Goal: Use online tool/utility: Utilize a website feature to perform a specific function

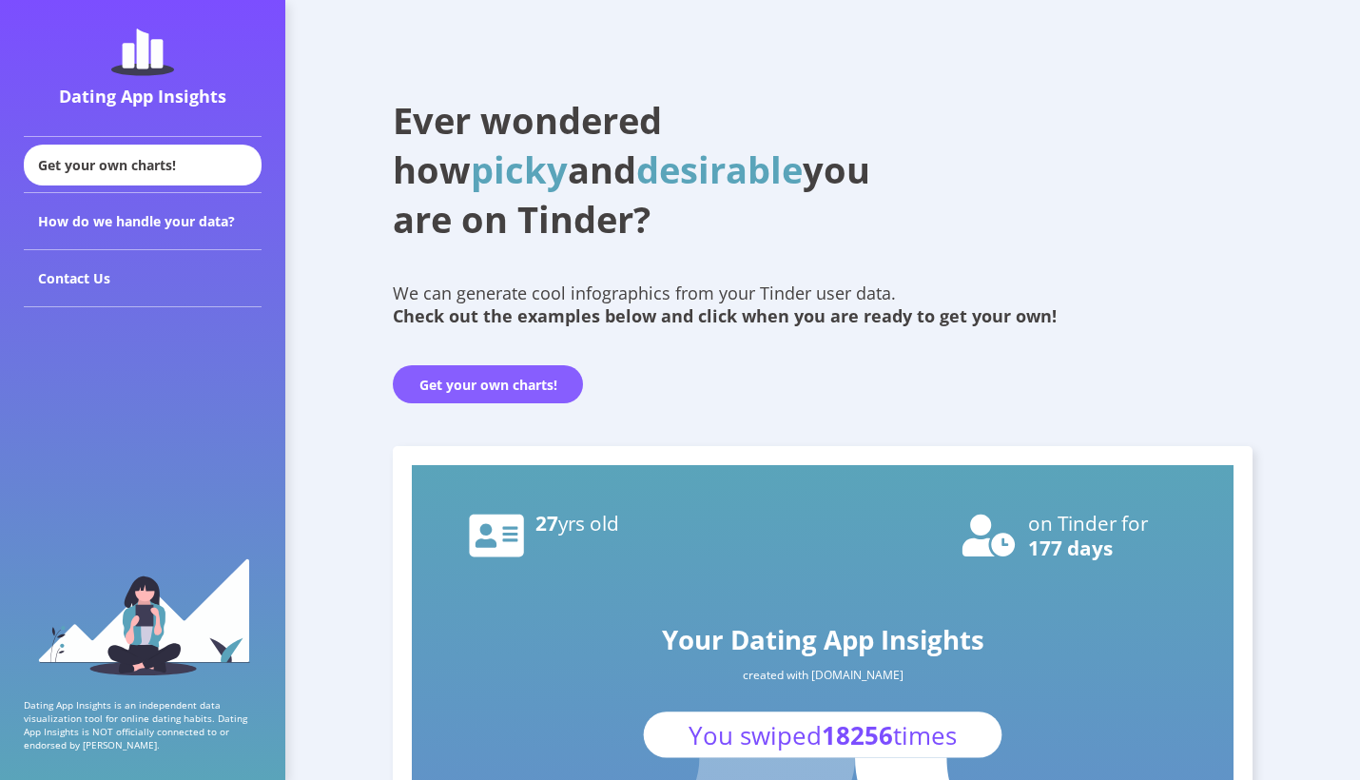
click at [491, 390] on button "Get your own charts!" at bounding box center [488, 384] width 190 height 38
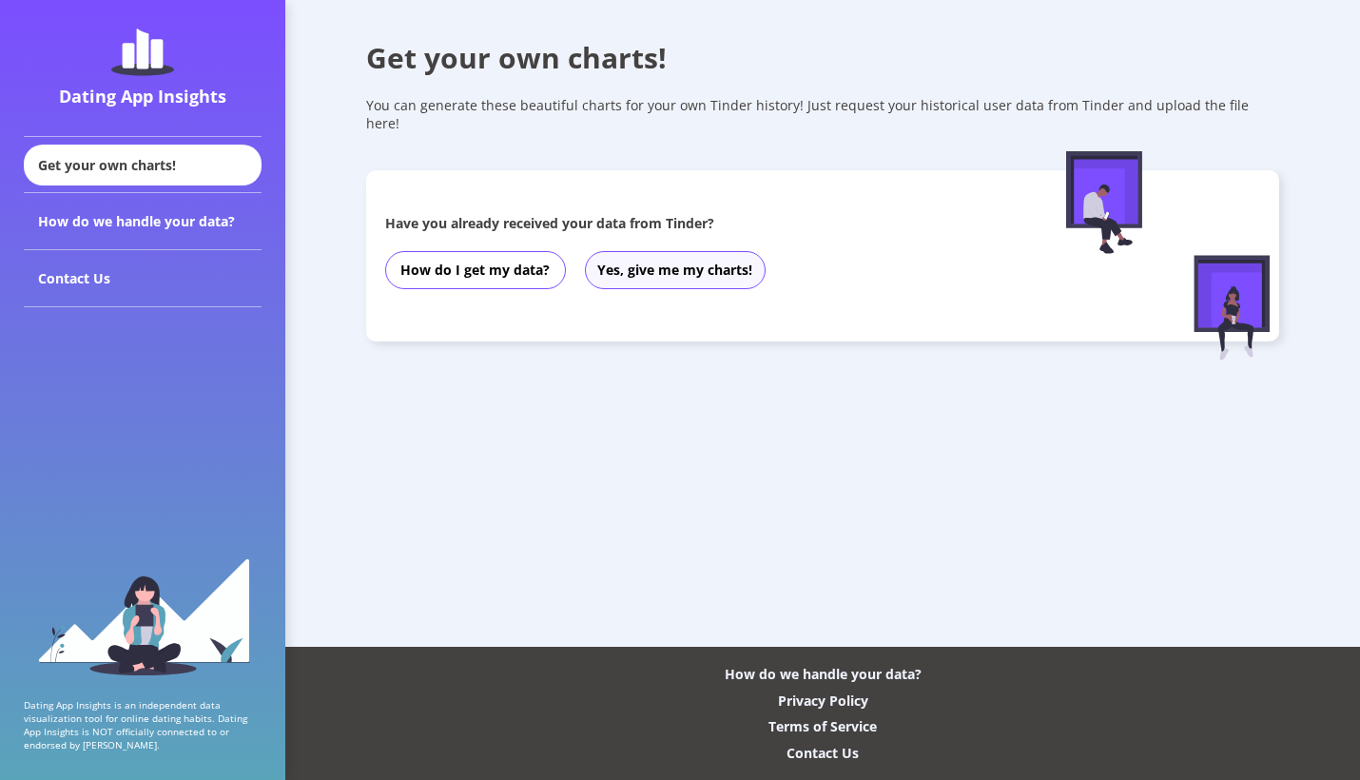
click at [647, 254] on button "Yes, give me my charts!" at bounding box center [675, 270] width 181 height 38
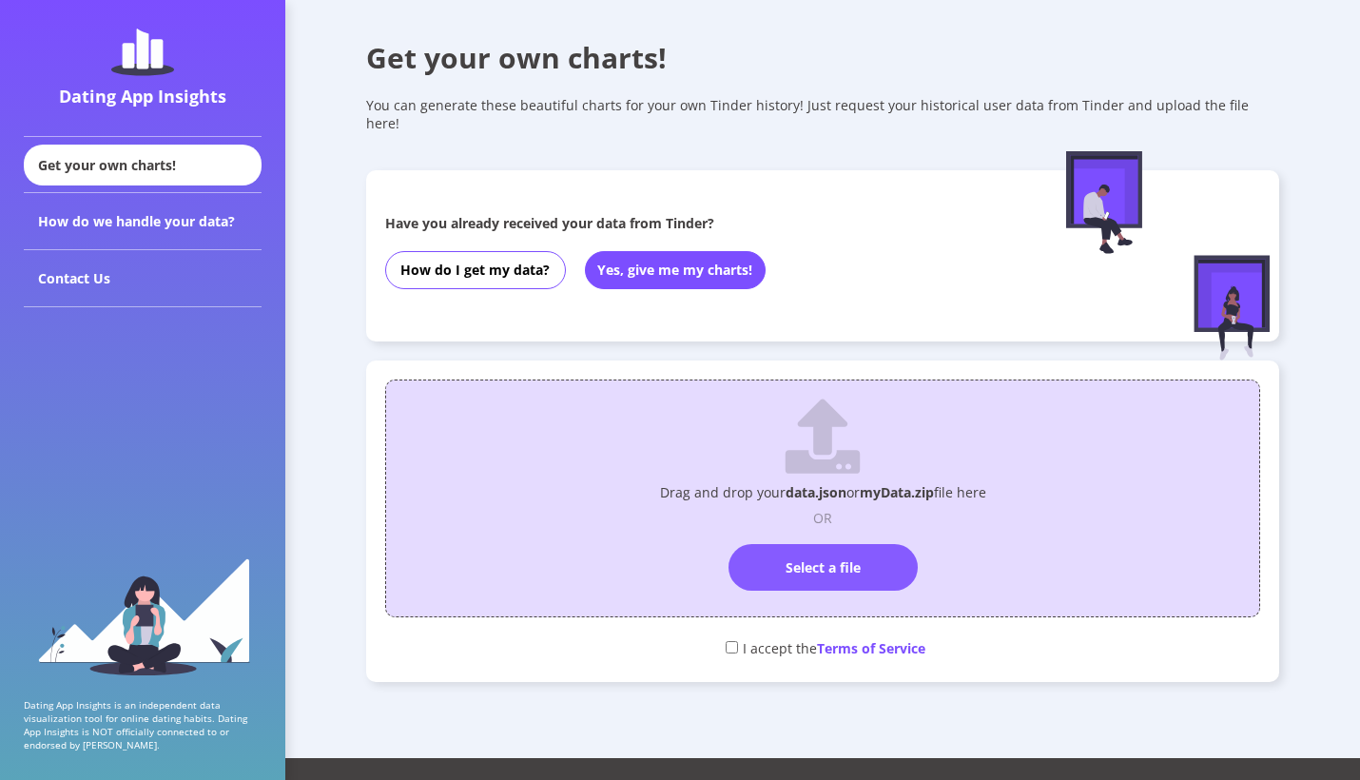
click at [836, 544] on label "Select a file" at bounding box center [822, 567] width 189 height 47
click at [822, 535] on input "Select a file" at bounding box center [822, 535] width 0 height 0
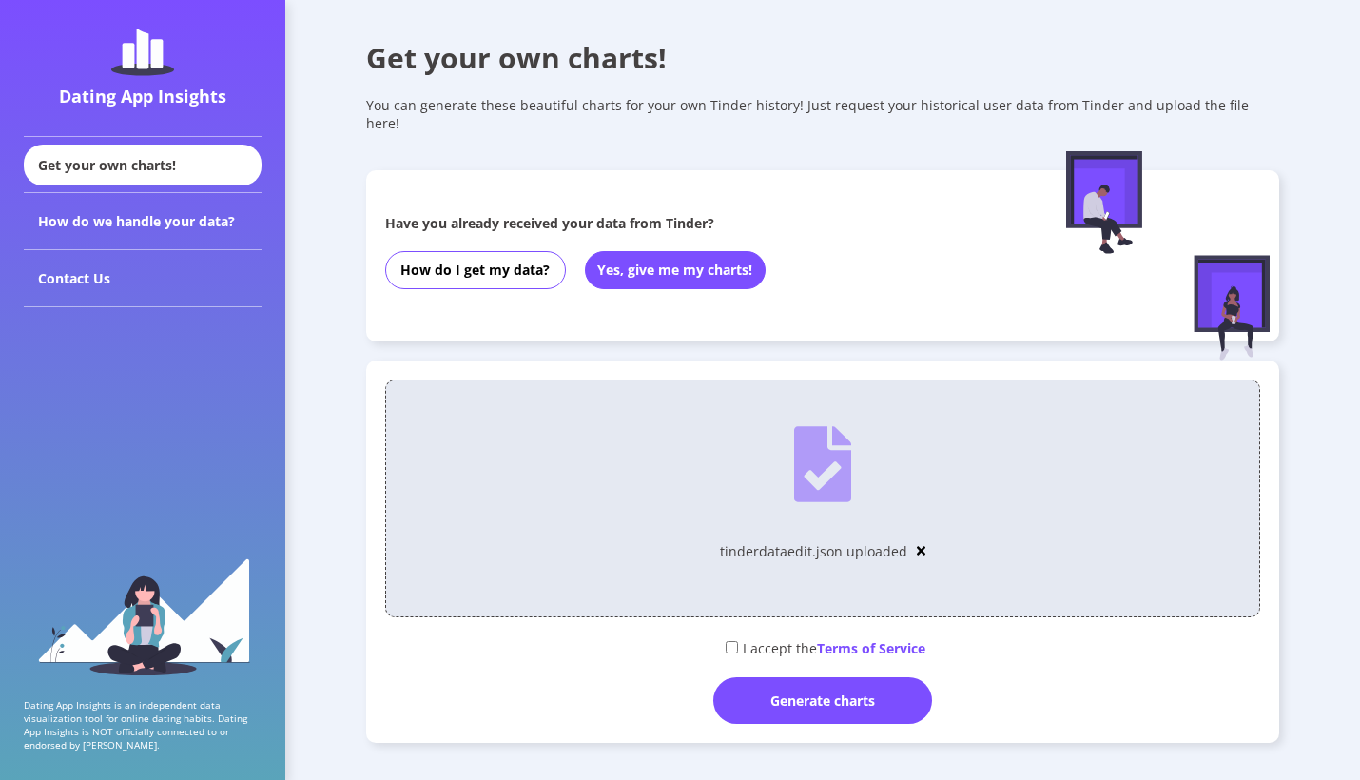
click at [730, 641] on input "checkbox" at bounding box center [731, 647] width 12 height 12
checkbox input "true"
click at [768, 677] on div "Generate charts" at bounding box center [822, 700] width 219 height 47
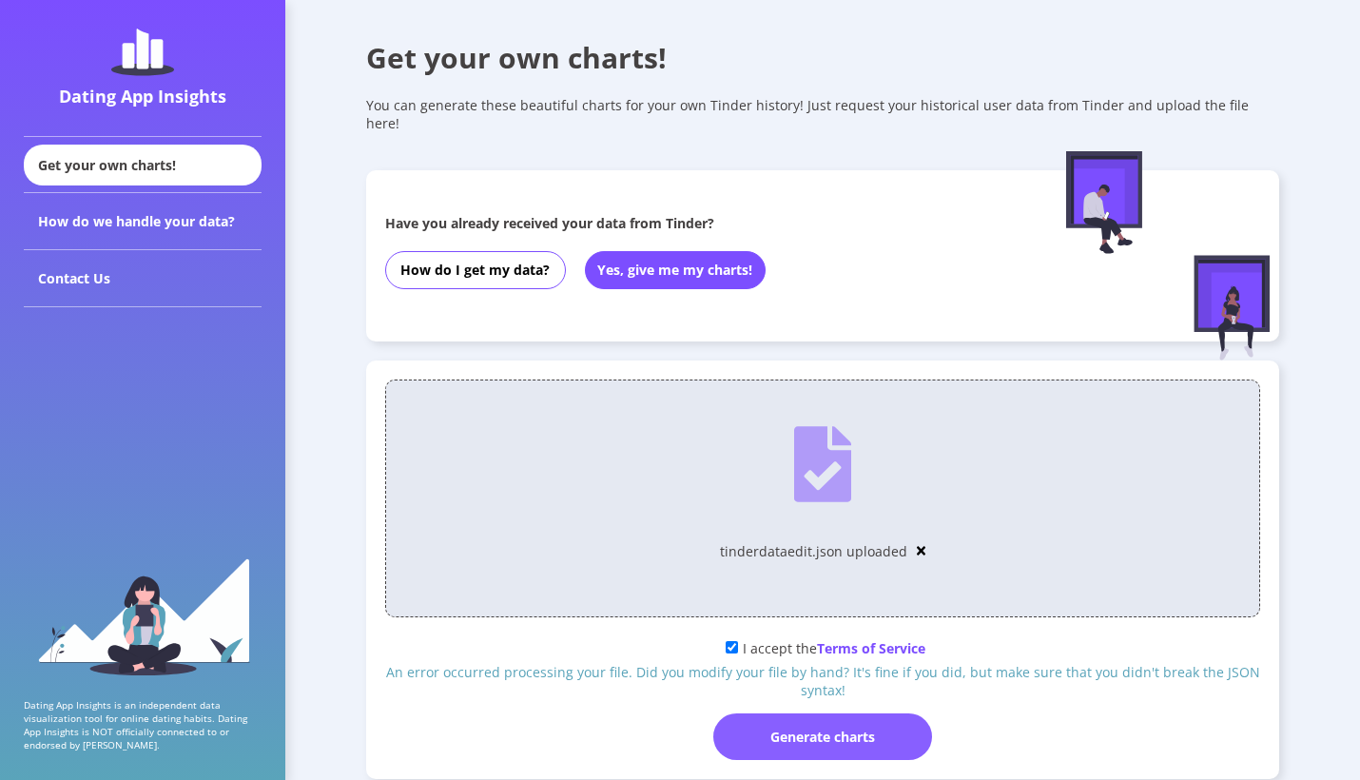
click at [782, 724] on div "Generate charts" at bounding box center [822, 736] width 219 height 47
click at [782, 713] on div "Generate charts" at bounding box center [822, 736] width 219 height 47
click at [912, 539] on div "tinderdataedit.json uploaded" at bounding box center [823, 551] width 206 height 24
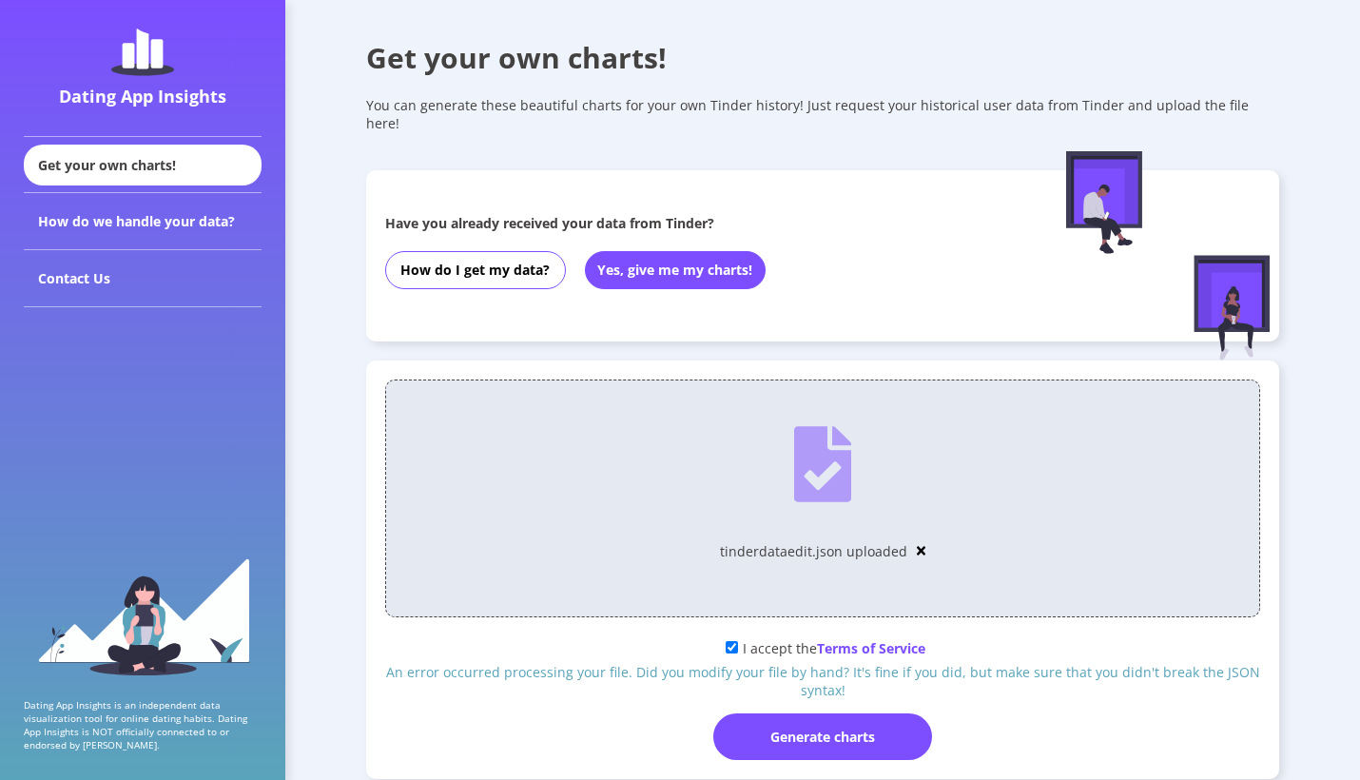
click at [917, 544] on img at bounding box center [922, 550] width 10 height 13
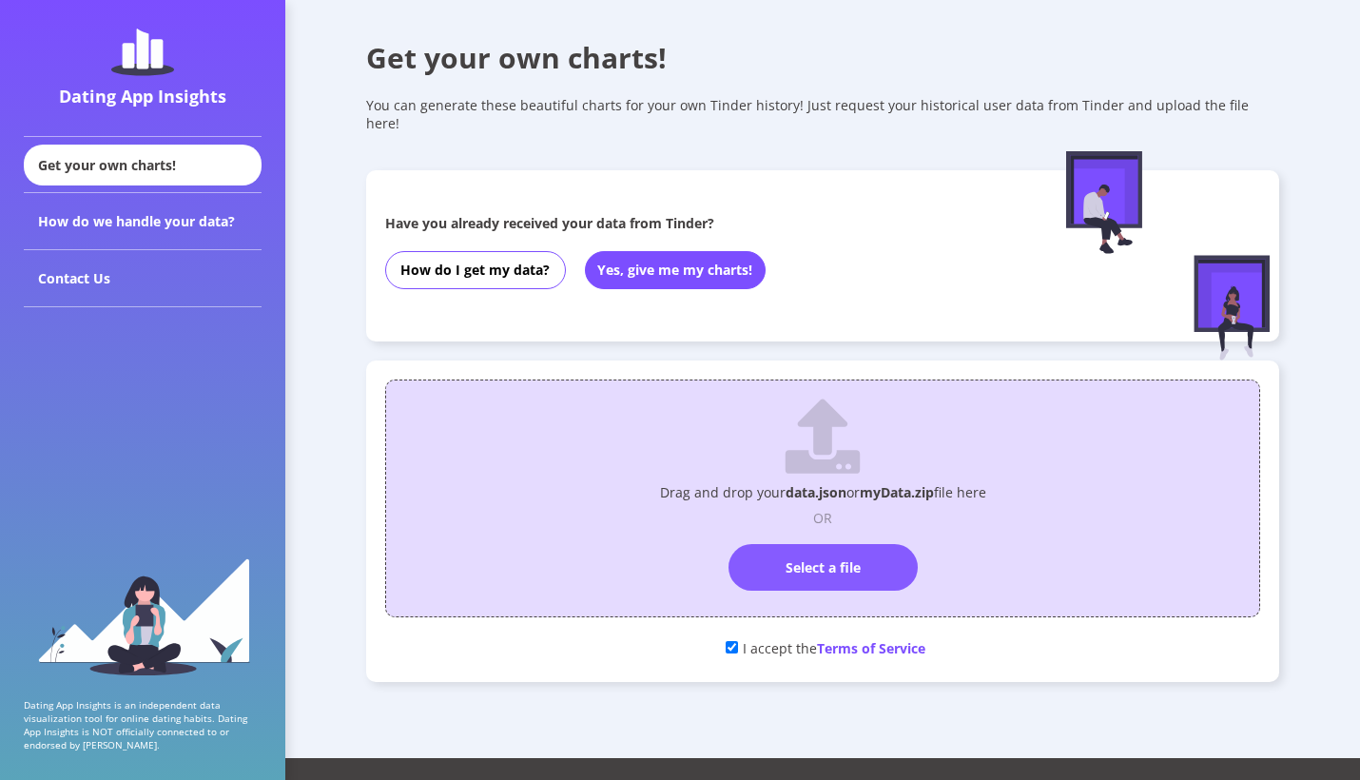
click at [840, 550] on label "Select a file" at bounding box center [822, 567] width 189 height 47
click at [822, 535] on input "Select a file" at bounding box center [822, 535] width 0 height 0
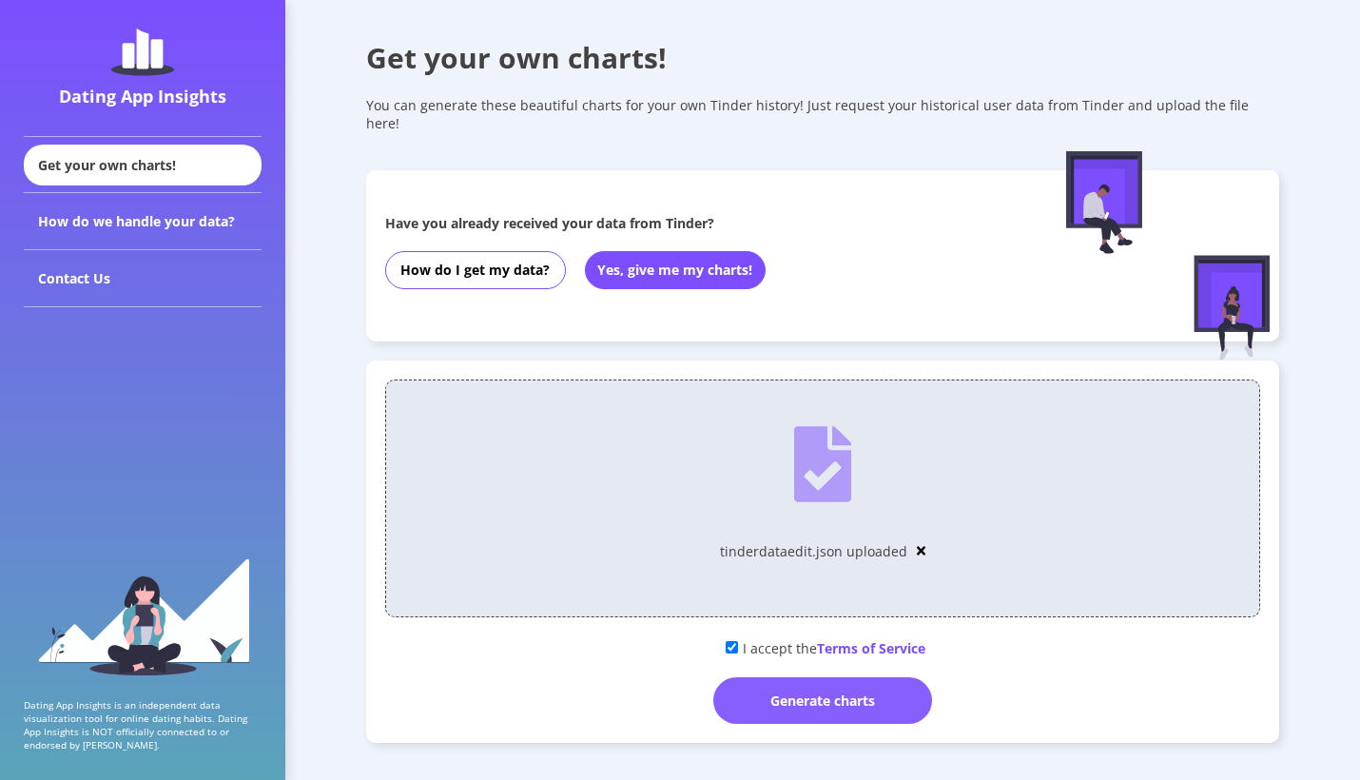
click at [885, 683] on div "Generate charts" at bounding box center [822, 700] width 219 height 47
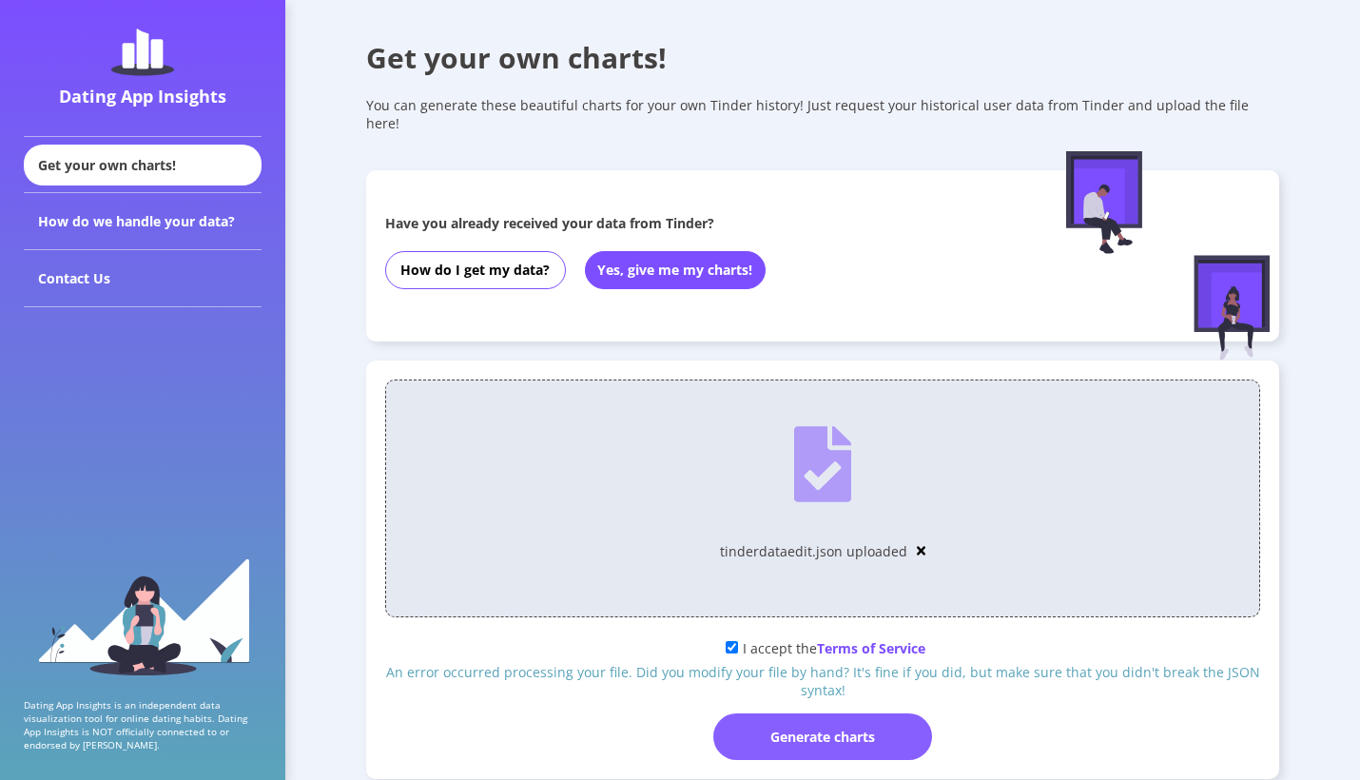
click at [822, 714] on div "Generate charts" at bounding box center [822, 736] width 219 height 47
click at [824, 713] on div "Generate charts" at bounding box center [822, 736] width 219 height 47
click at [922, 532] on div "tinderdataedit.json uploaded" at bounding box center [823, 494] width 855 height 209
click at [917, 544] on img at bounding box center [922, 550] width 10 height 13
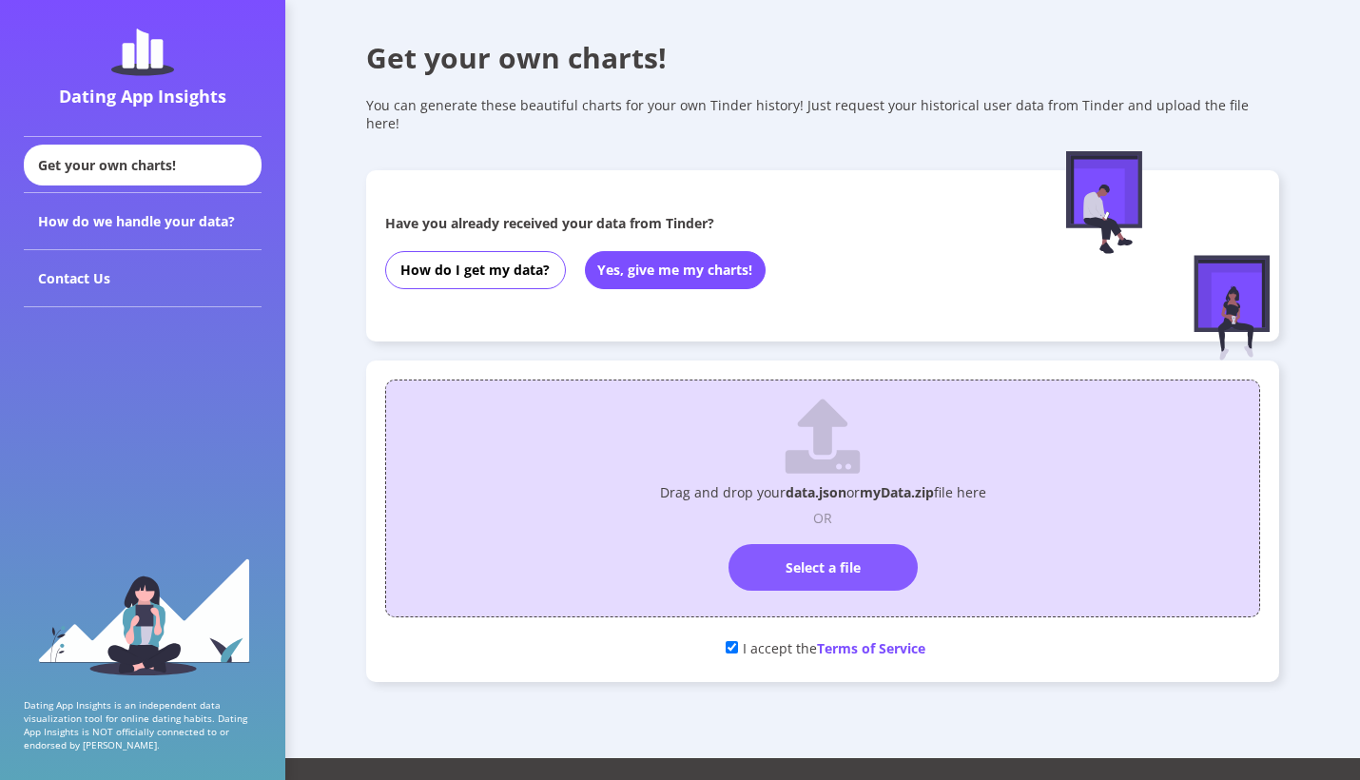
click at [854, 561] on label "Select a file" at bounding box center [822, 567] width 189 height 47
click at [822, 535] on input "Select a file" at bounding box center [822, 535] width 0 height 0
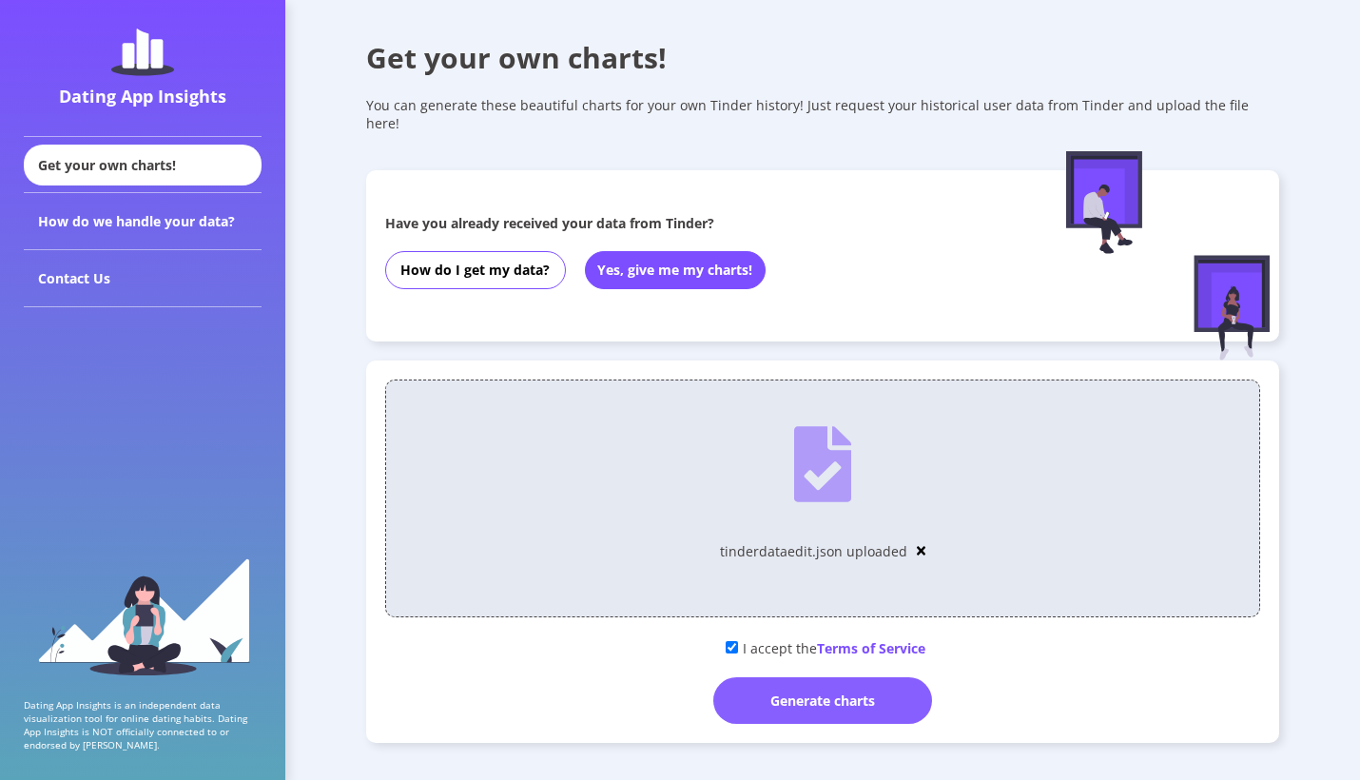
click at [852, 696] on div "Generate charts" at bounding box center [822, 700] width 219 height 47
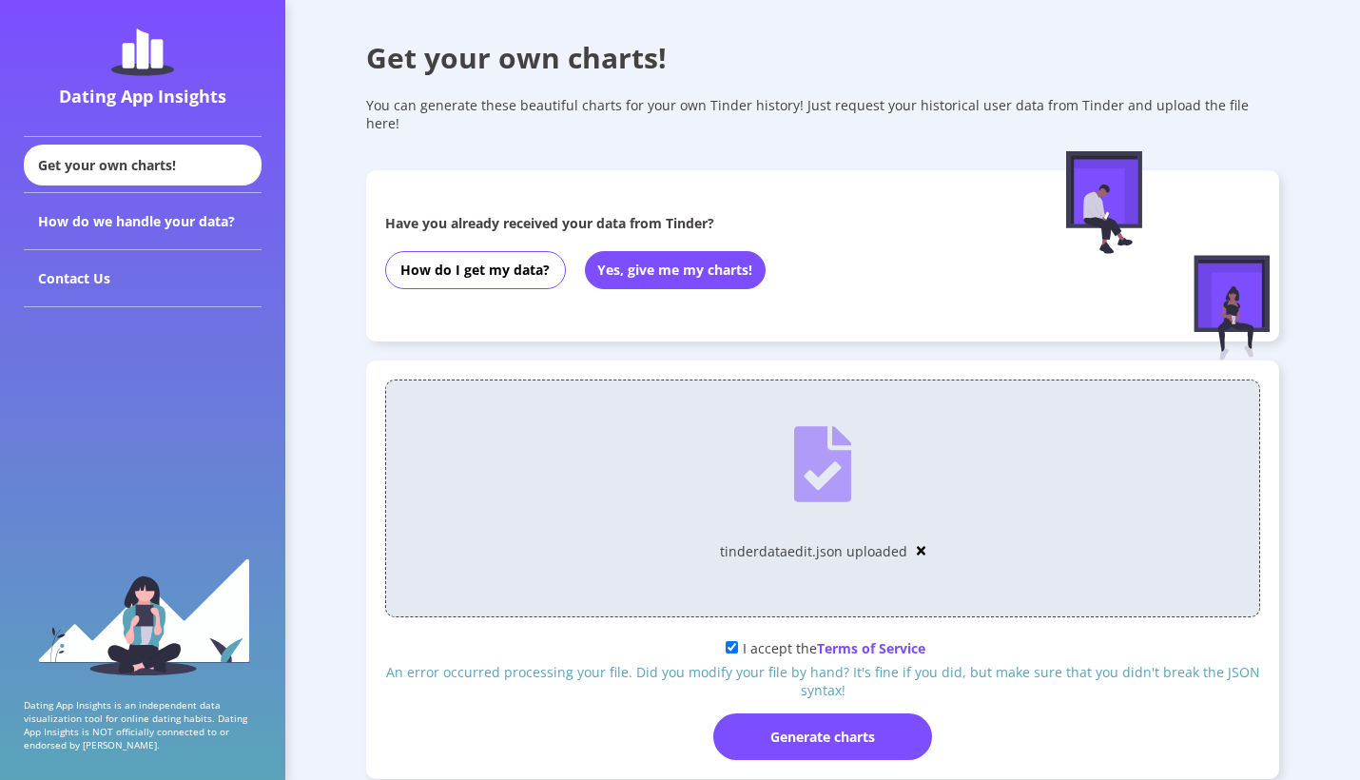
click at [904, 539] on div "tinderdataedit.json uploaded" at bounding box center [823, 551] width 206 height 24
click at [919, 544] on img at bounding box center [922, 550] width 10 height 13
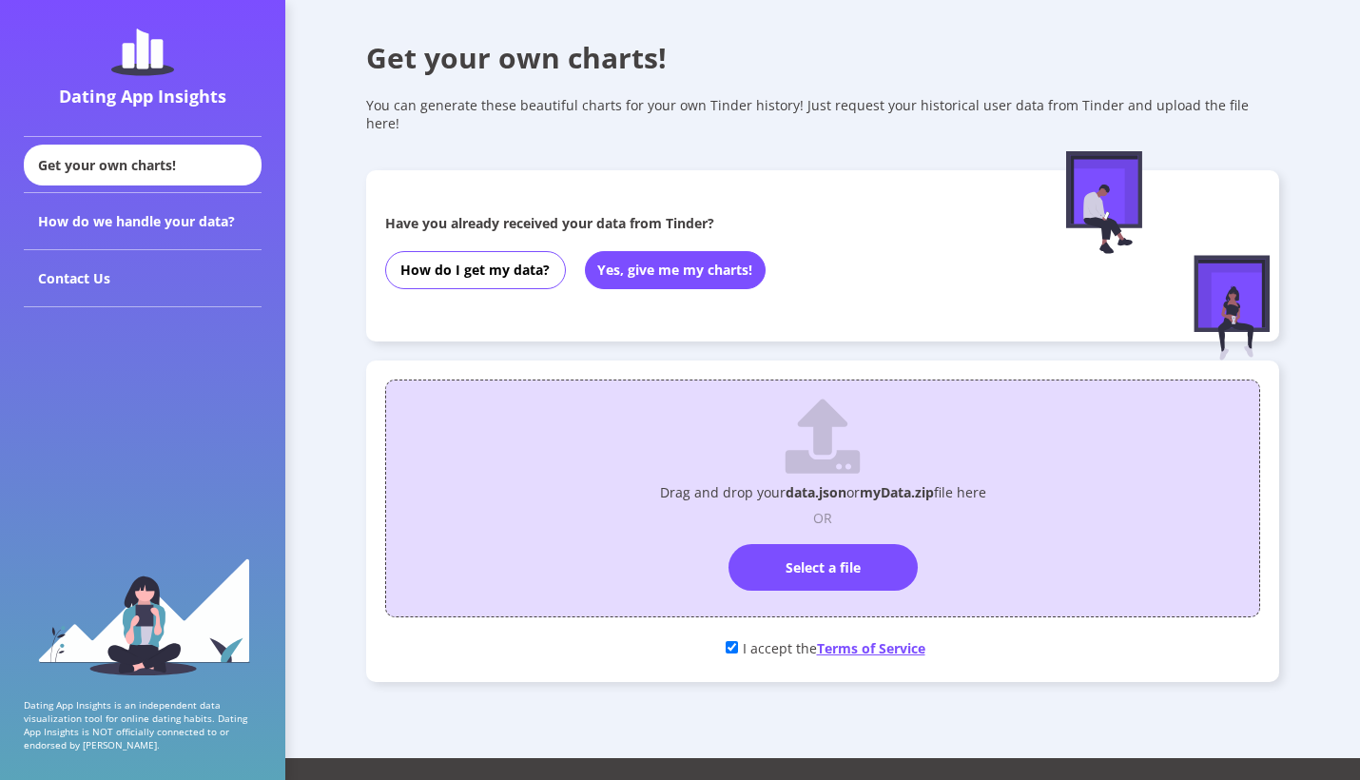
click at [880, 639] on span "Terms of Service" at bounding box center [871, 648] width 108 height 18
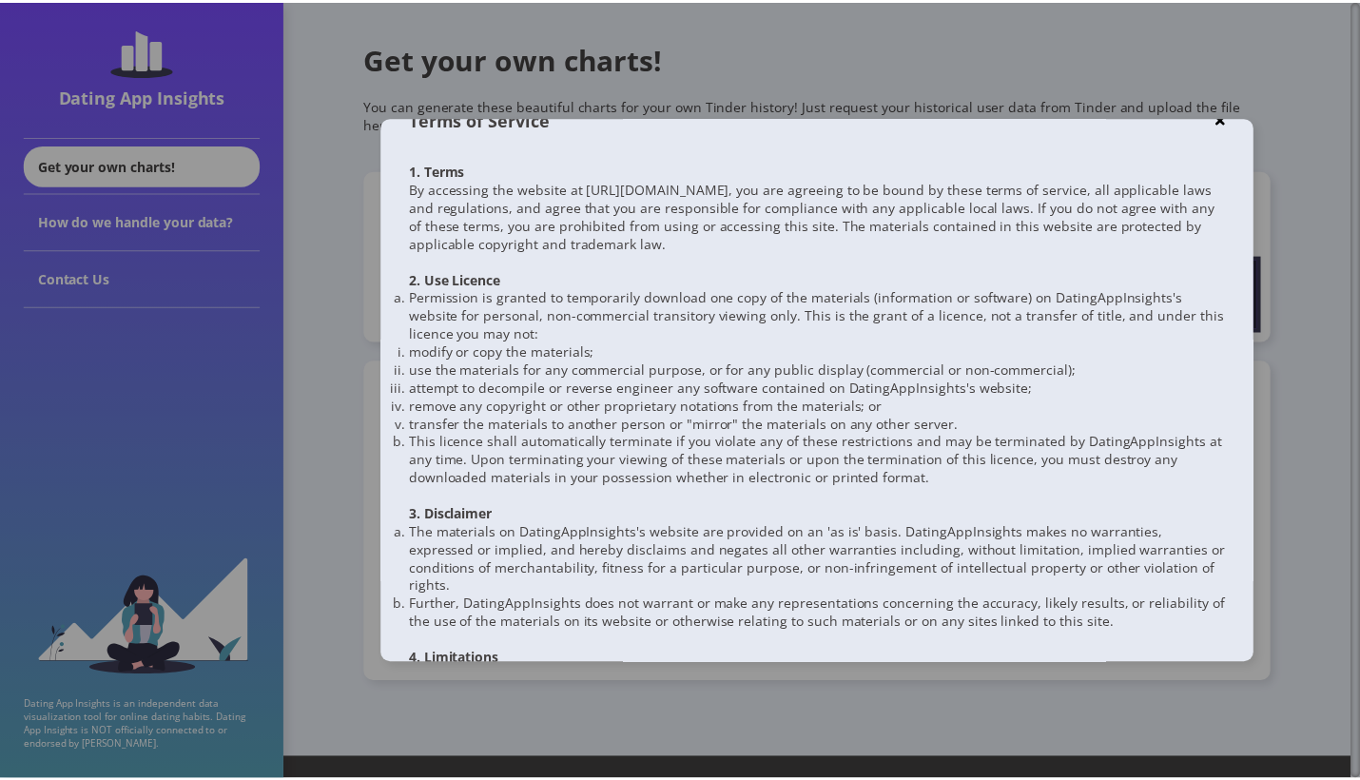
scroll to position [24, 0]
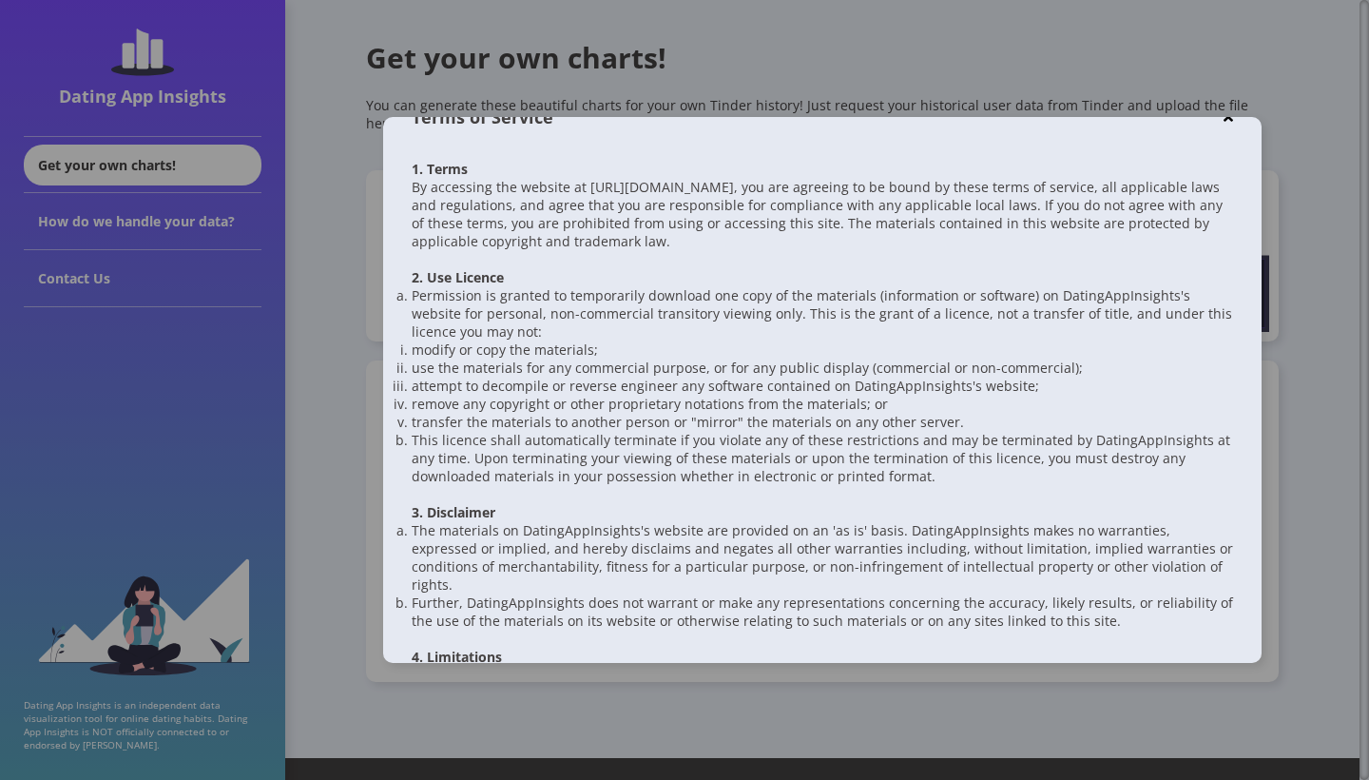
click at [1224, 118] on img at bounding box center [1229, 117] width 10 height 14
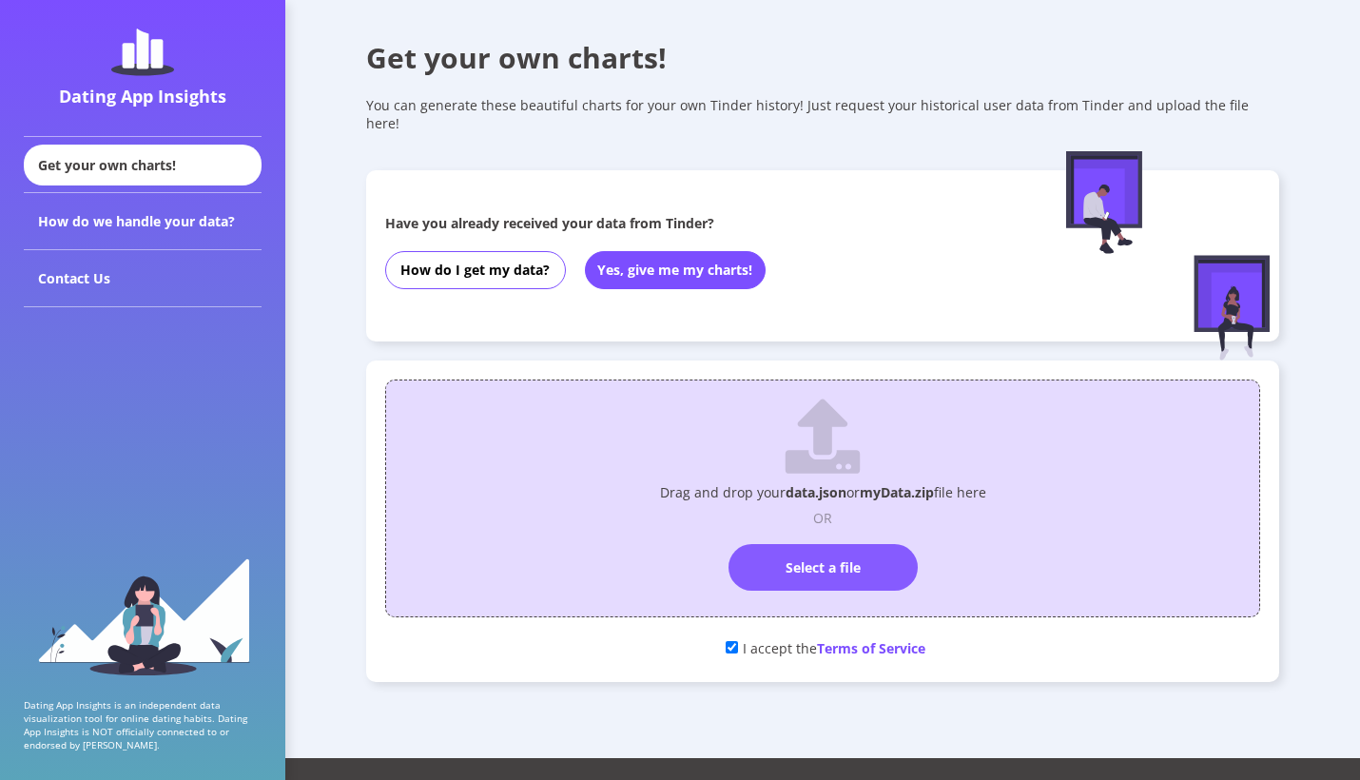
click at [865, 564] on label "Select a file" at bounding box center [822, 567] width 189 height 47
click at [822, 535] on input "Select a file" at bounding box center [822, 535] width 0 height 0
click at [803, 544] on label "Select a file" at bounding box center [822, 567] width 189 height 47
click at [822, 535] on input "Select a file" at bounding box center [822, 535] width 0 height 0
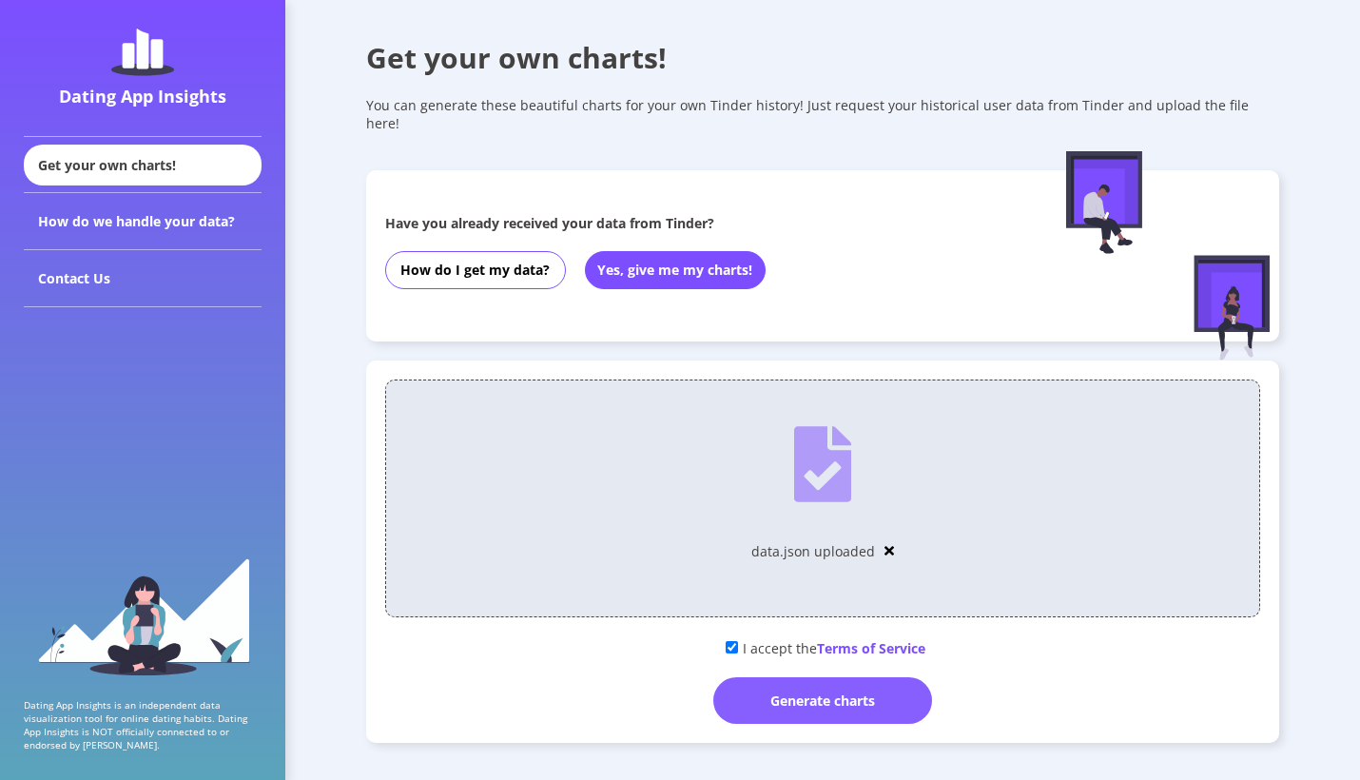
click at [880, 688] on div "Generate charts" at bounding box center [822, 700] width 219 height 47
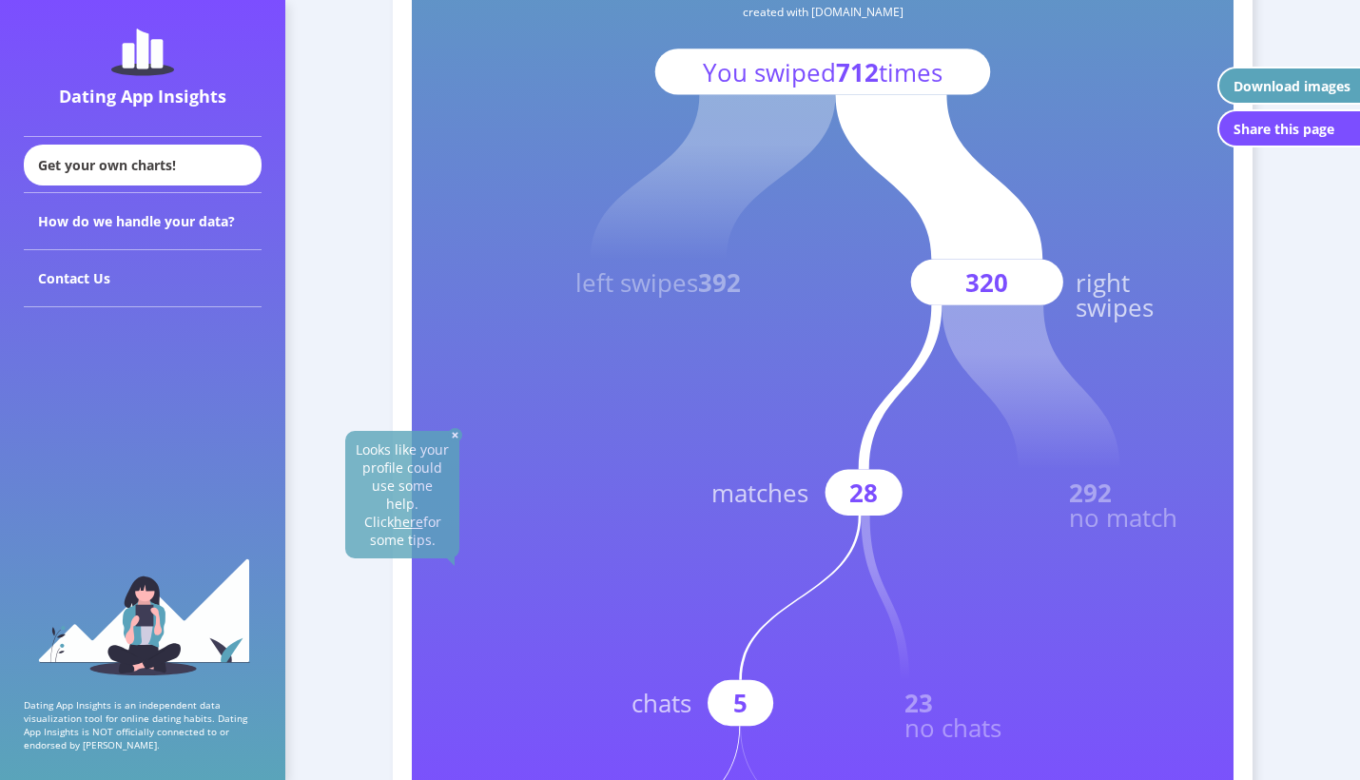
scroll to position [305, 0]
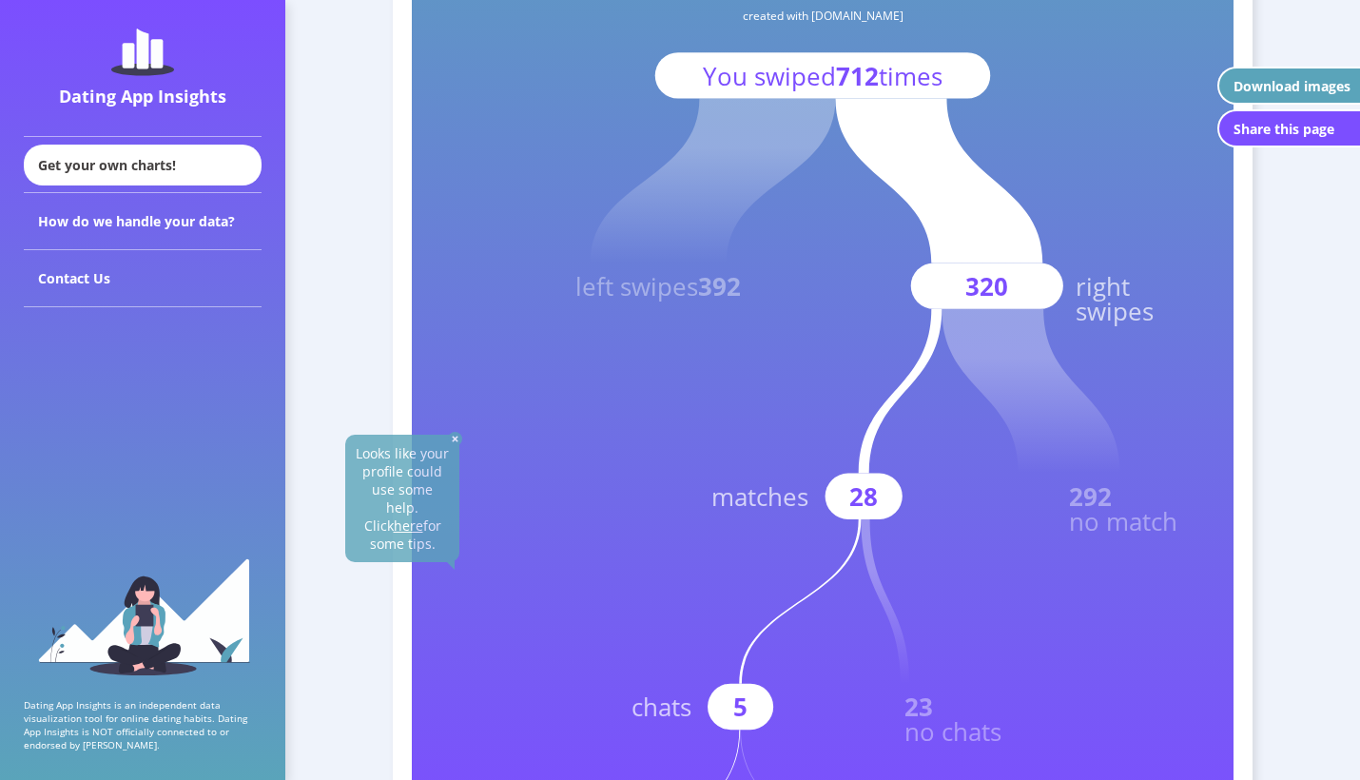
click at [1273, 87] on div "Download images" at bounding box center [1291, 86] width 117 height 18
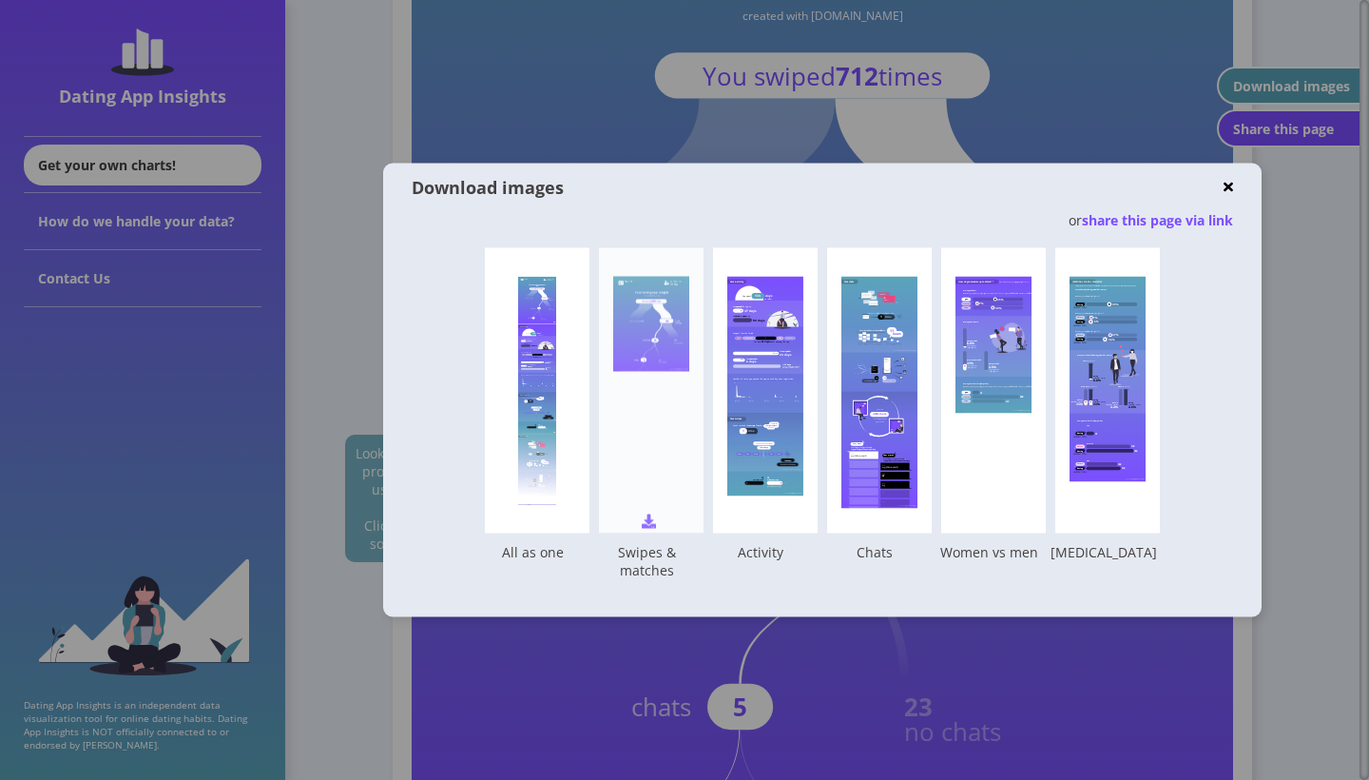
click at [649, 519] on img at bounding box center [649, 521] width 14 height 14
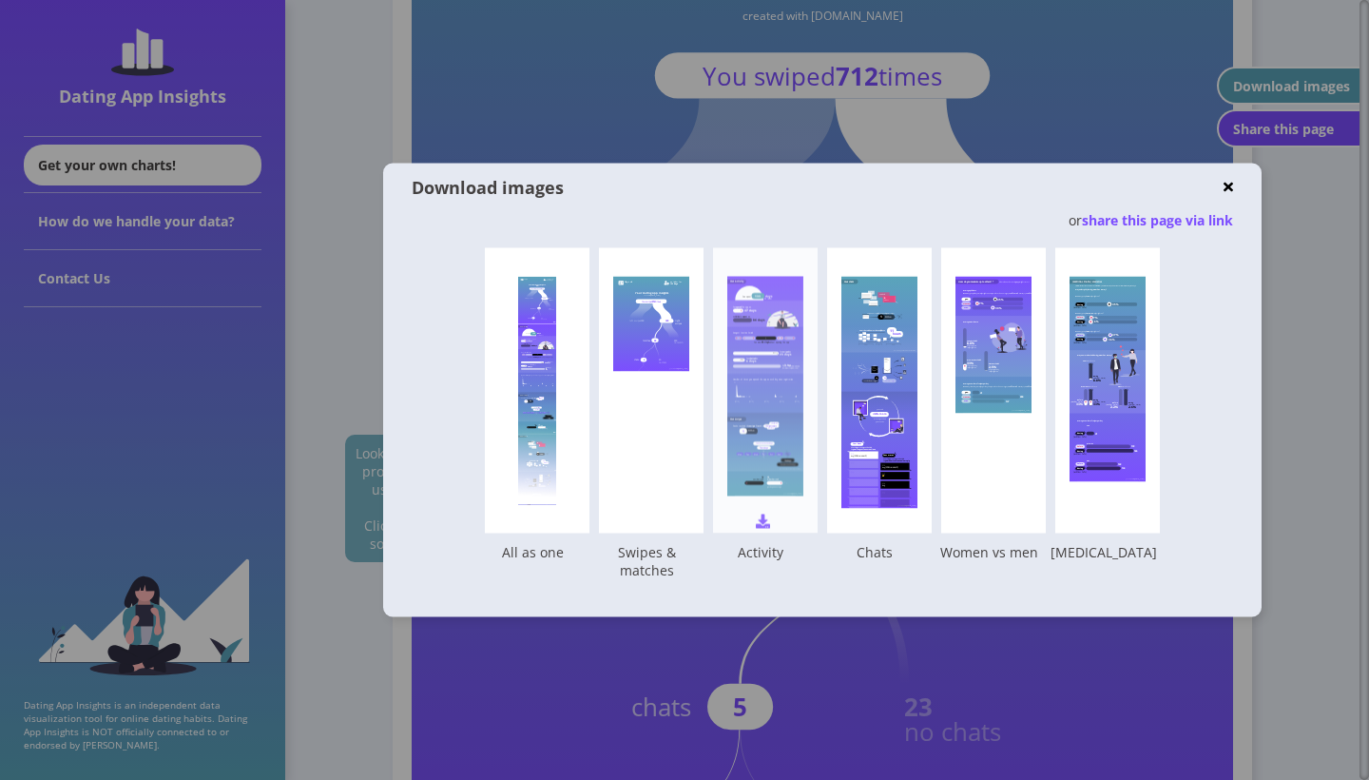
click at [762, 523] on img at bounding box center [763, 521] width 14 height 14
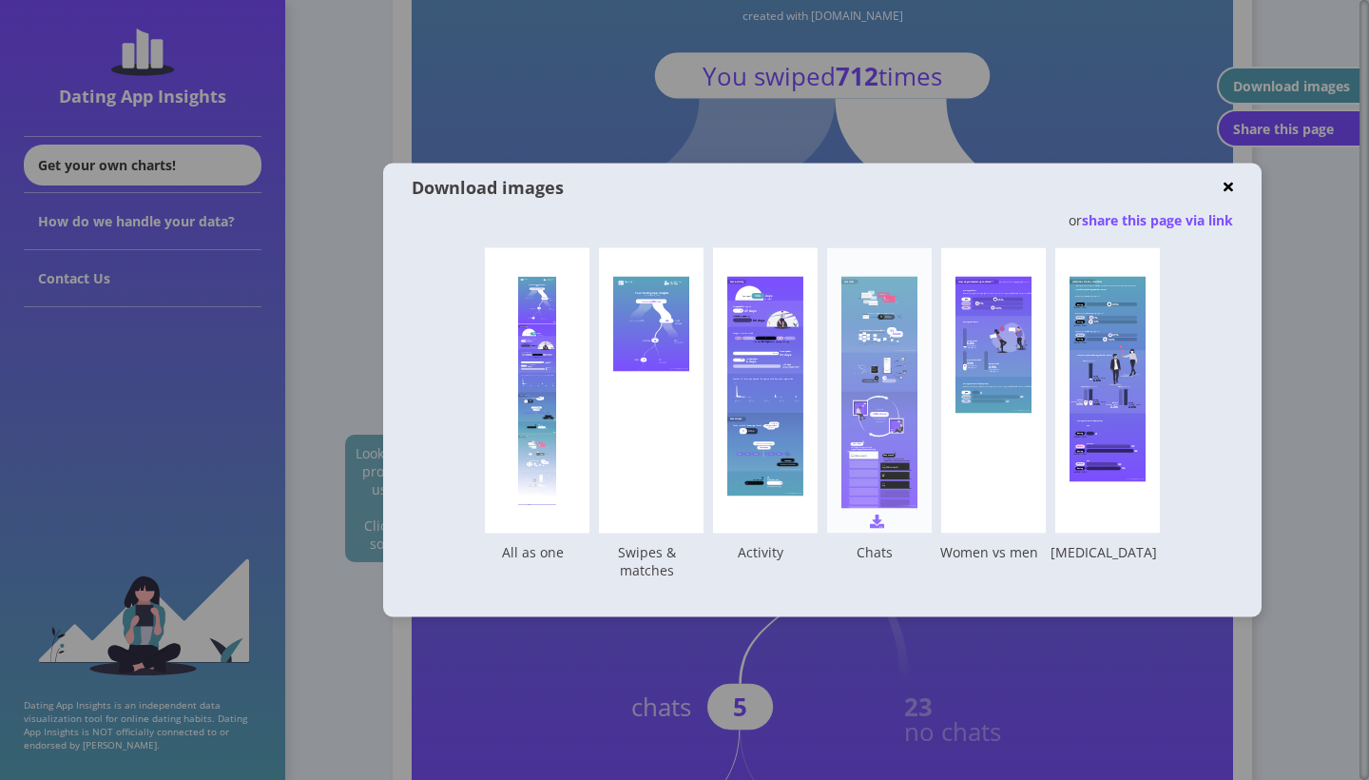
click at [884, 518] on div "Your chats You had 5 chats You never replied to opening messages time 1 Your ch…" at bounding box center [879, 390] width 105 height 285
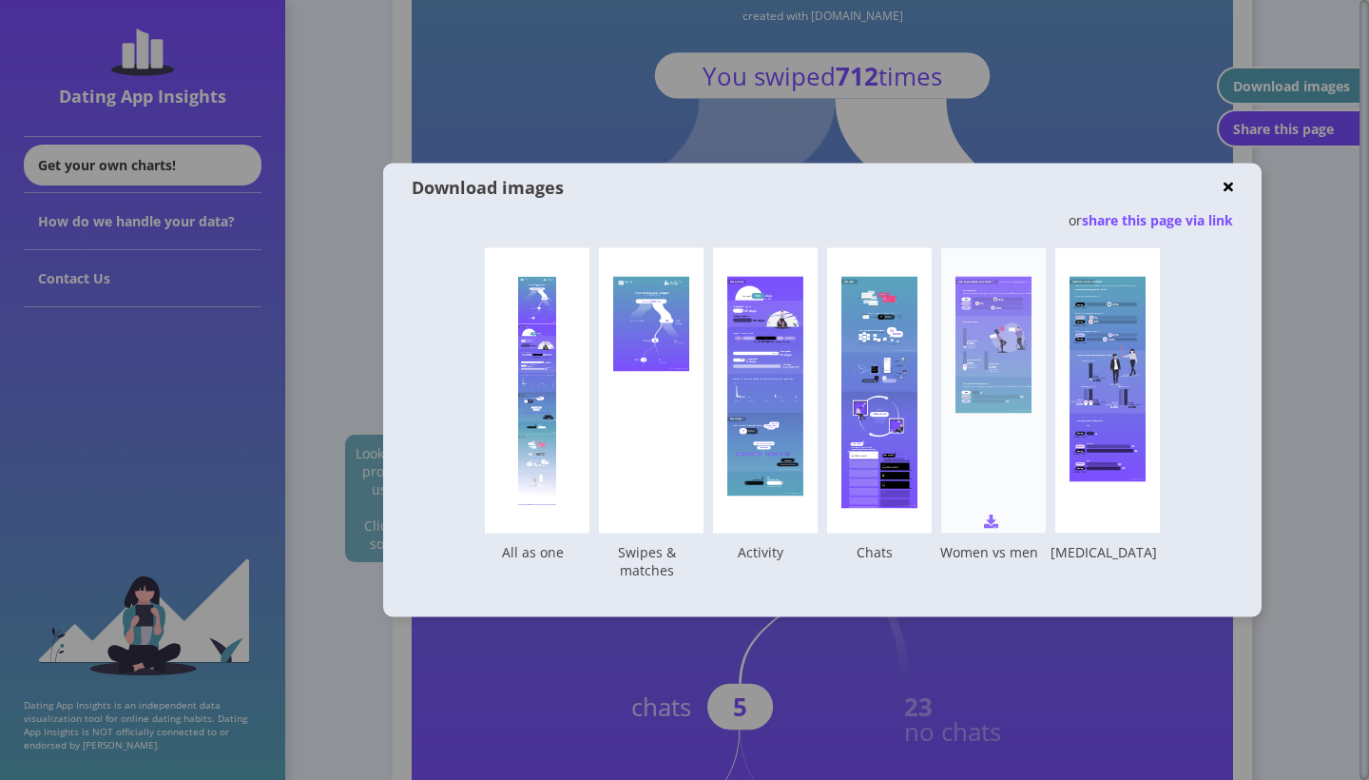
click at [1001, 519] on div "How do you measure up to others? * * based on other Dating App Insights users A…" at bounding box center [993, 390] width 105 height 285
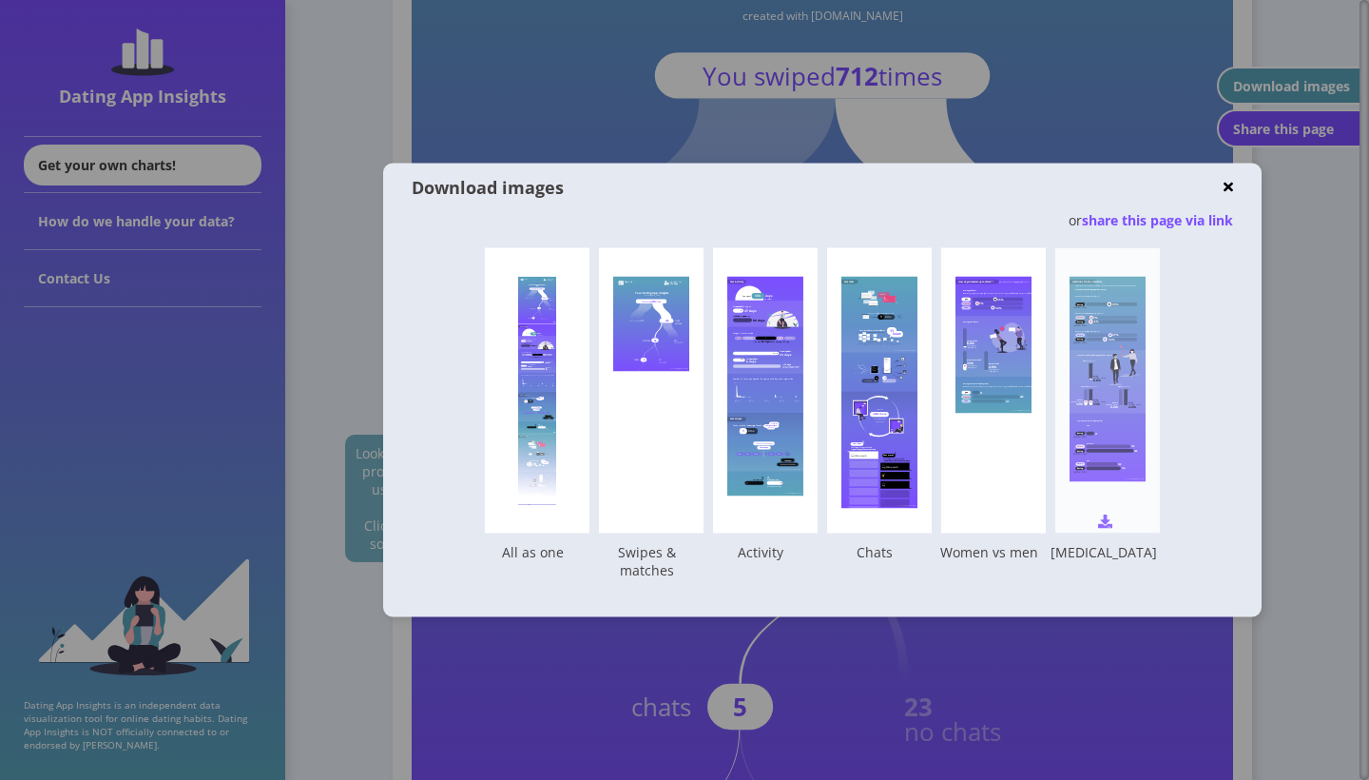
click at [1112, 514] on div "[MEDICAL_DATA] statistics * 'Before' sections are not available for you because…" at bounding box center [1107, 390] width 105 height 285
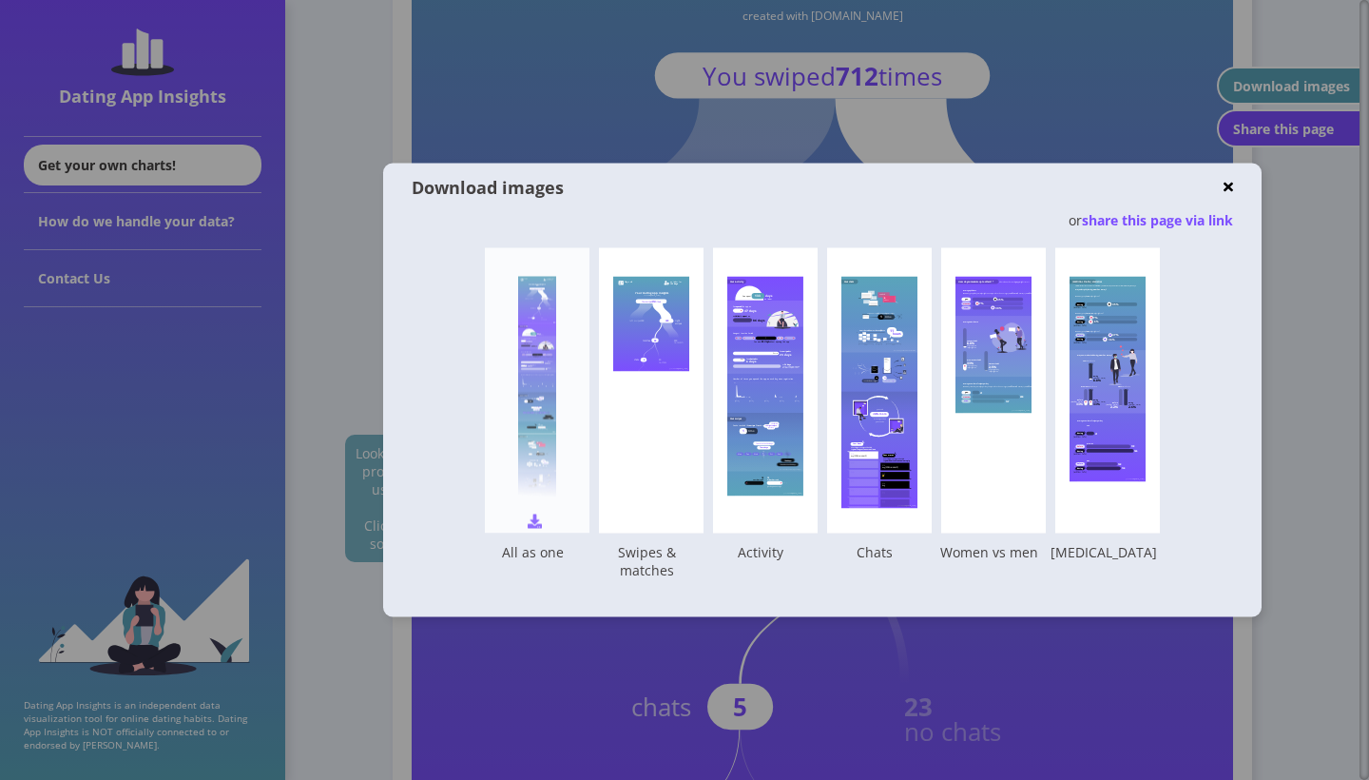
click at [537, 514] on img at bounding box center [535, 521] width 14 height 14
click at [1232, 177] on div "Download images" at bounding box center [822, 188] width 821 height 48
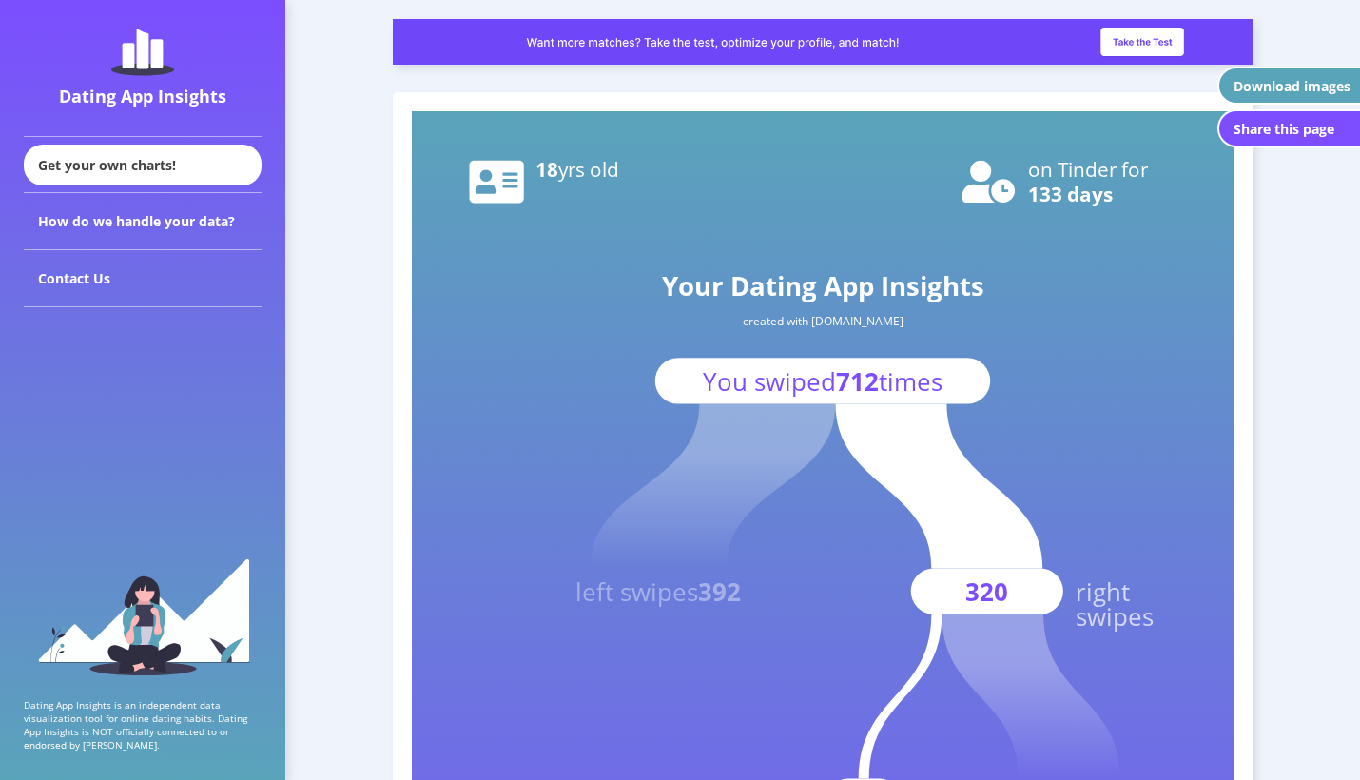
scroll to position [0, 0]
click at [160, 166] on div "Get your own charts!" at bounding box center [143, 165] width 238 height 41
